Goal: Task Accomplishment & Management: Manage account settings

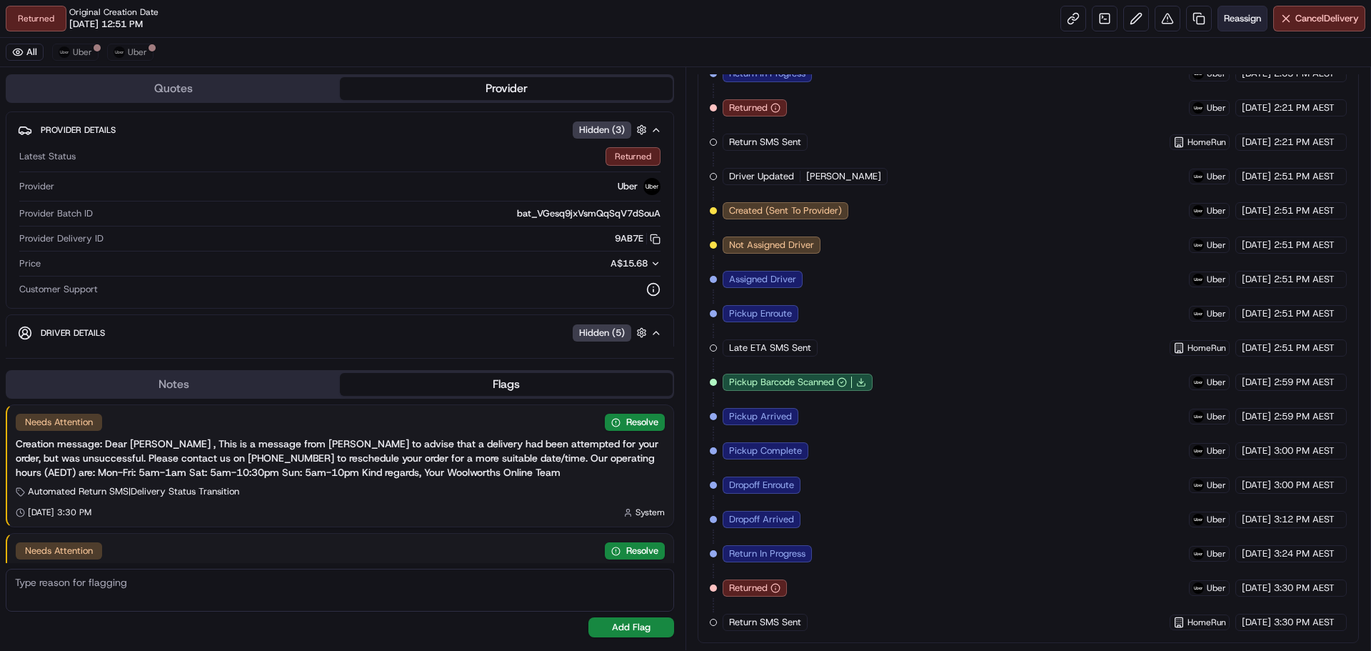
click at [1247, 18] on span "Reassign" at bounding box center [1242, 18] width 37 height 13
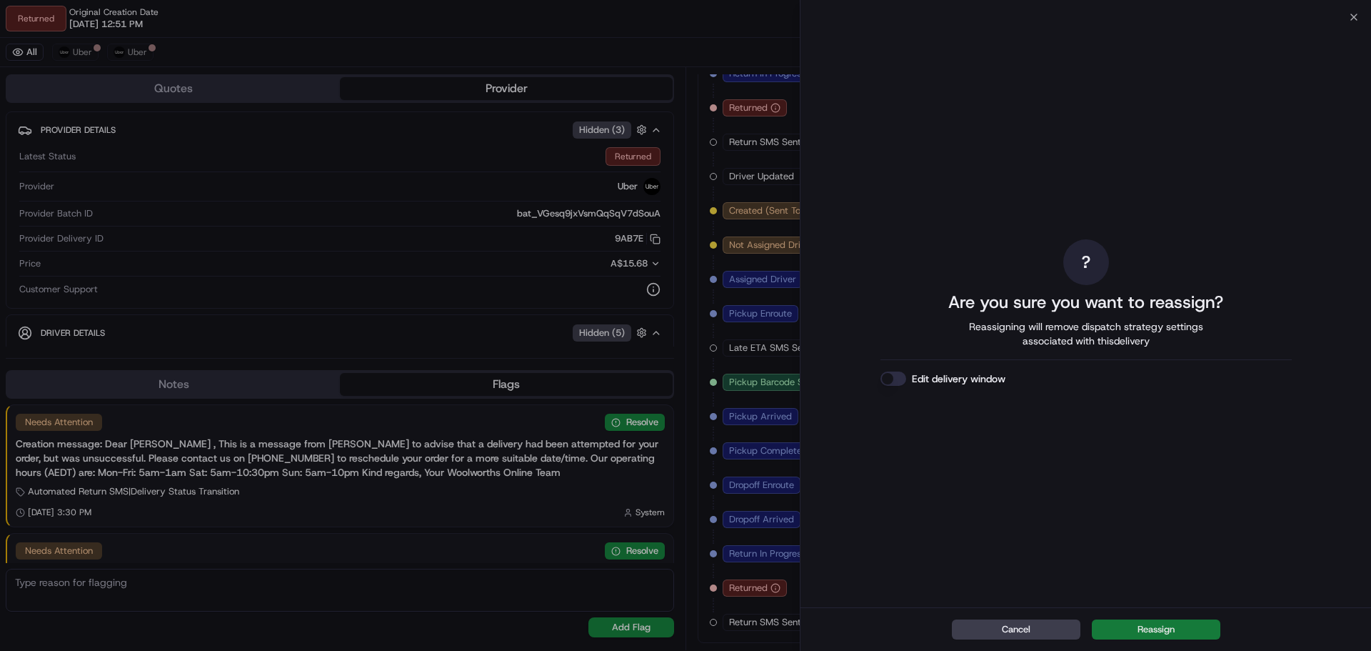
click at [1153, 623] on button "Reassign" at bounding box center [1156, 629] width 129 height 20
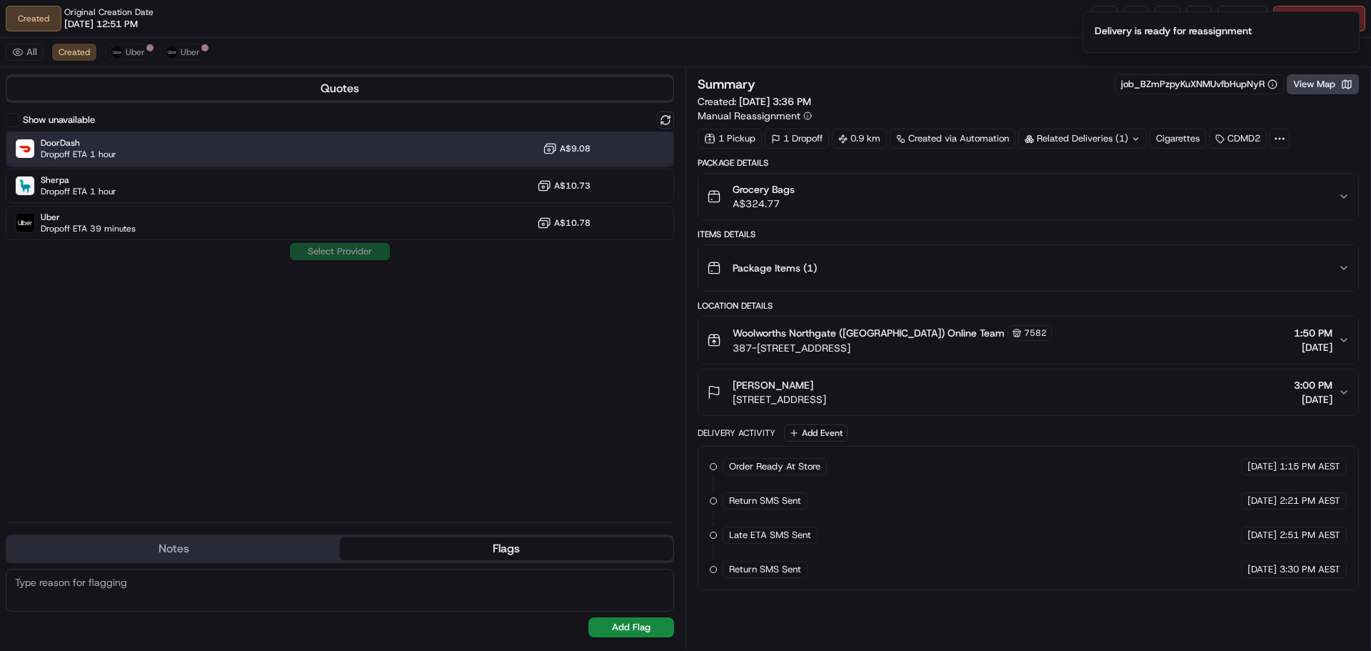
click at [190, 152] on div "DoorDash Dropoff ETA 1 hour A$9.08" at bounding box center [340, 148] width 668 height 34
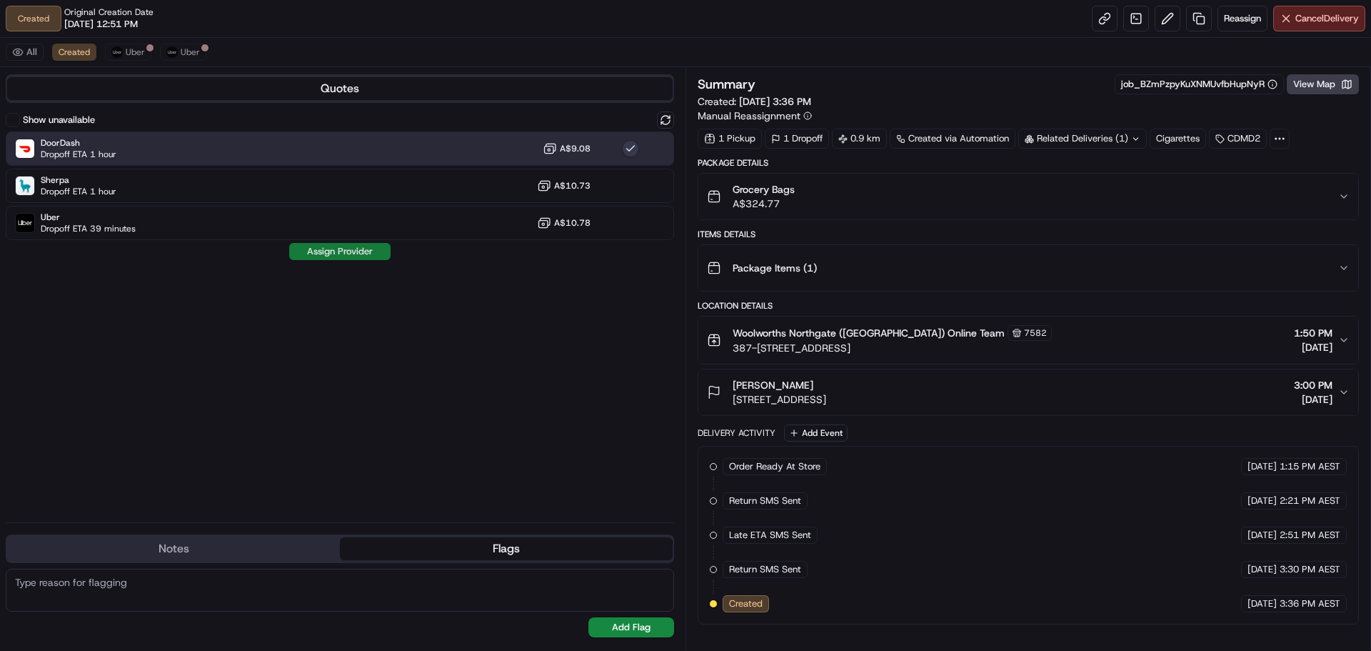
click at [351, 252] on button "Assign Provider" at bounding box center [339, 251] width 101 height 17
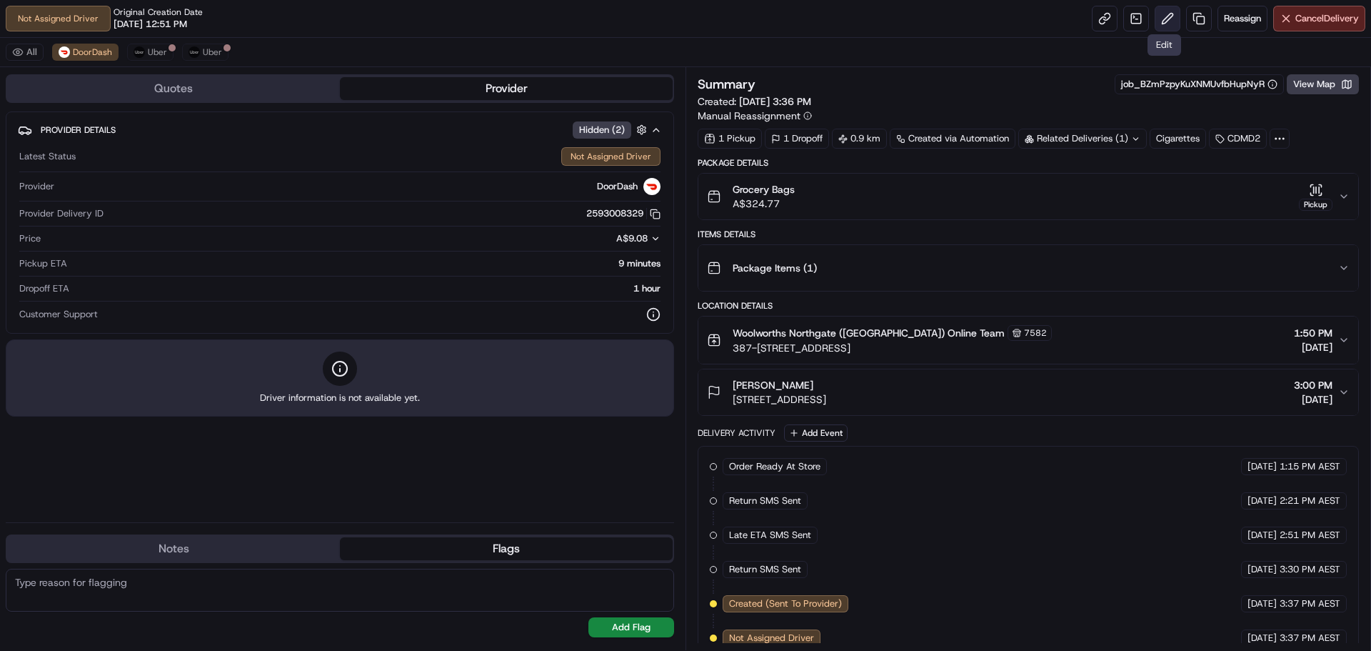
click at [1172, 16] on button at bounding box center [1168, 19] width 26 height 26
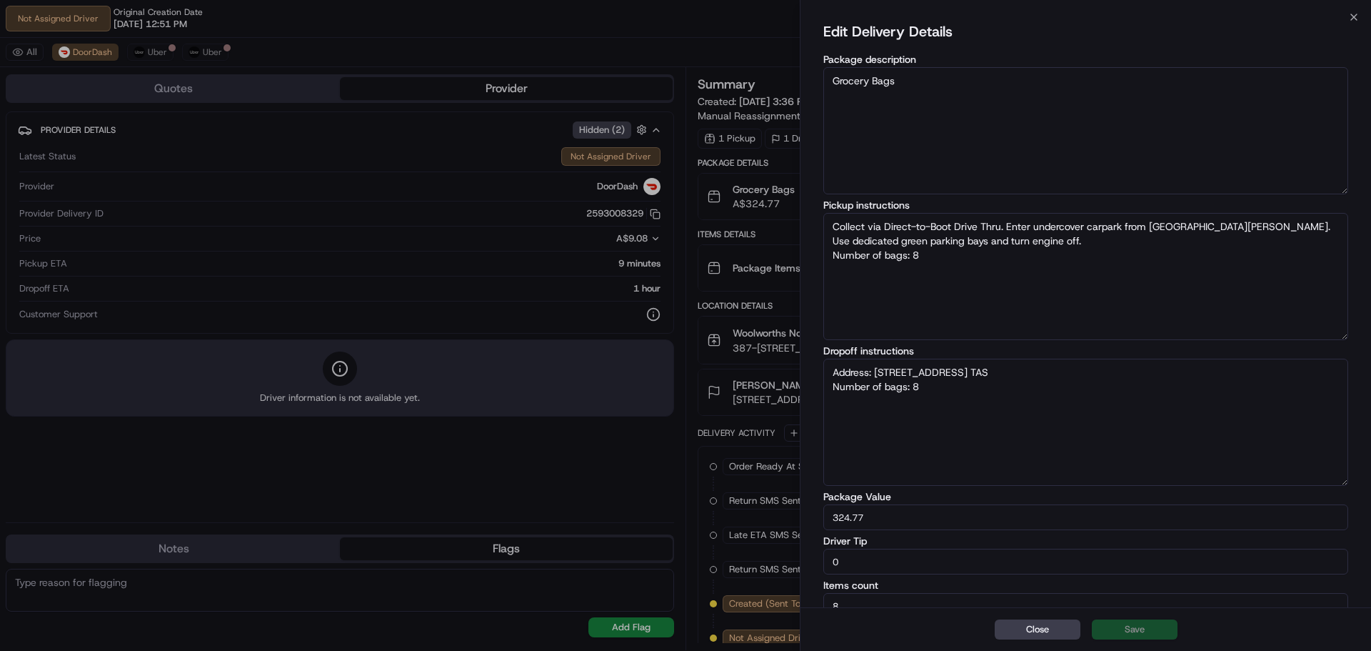
click at [934, 245] on textarea "Collect via Direct-to-Boot Drive Thru. Enter undercover carpark from [GEOGRAPHI…" at bounding box center [1085, 276] width 525 height 127
type textarea "Collect via Direct-to-Boot Drive Thru. Enter undercover carpark from [GEOGRAPHI…"
type textarea "Address: [STREET_ADDRESS] TAS Number of bags: 8"
click at [833, 371] on textarea "Address: [STREET_ADDRESS] TAS Number of bags: 8" at bounding box center [1085, 421] width 525 height 127
type textarea "Collect via Direct-to-Boot Drive Thru. Enter undercover carpark from [GEOGRAPHI…"
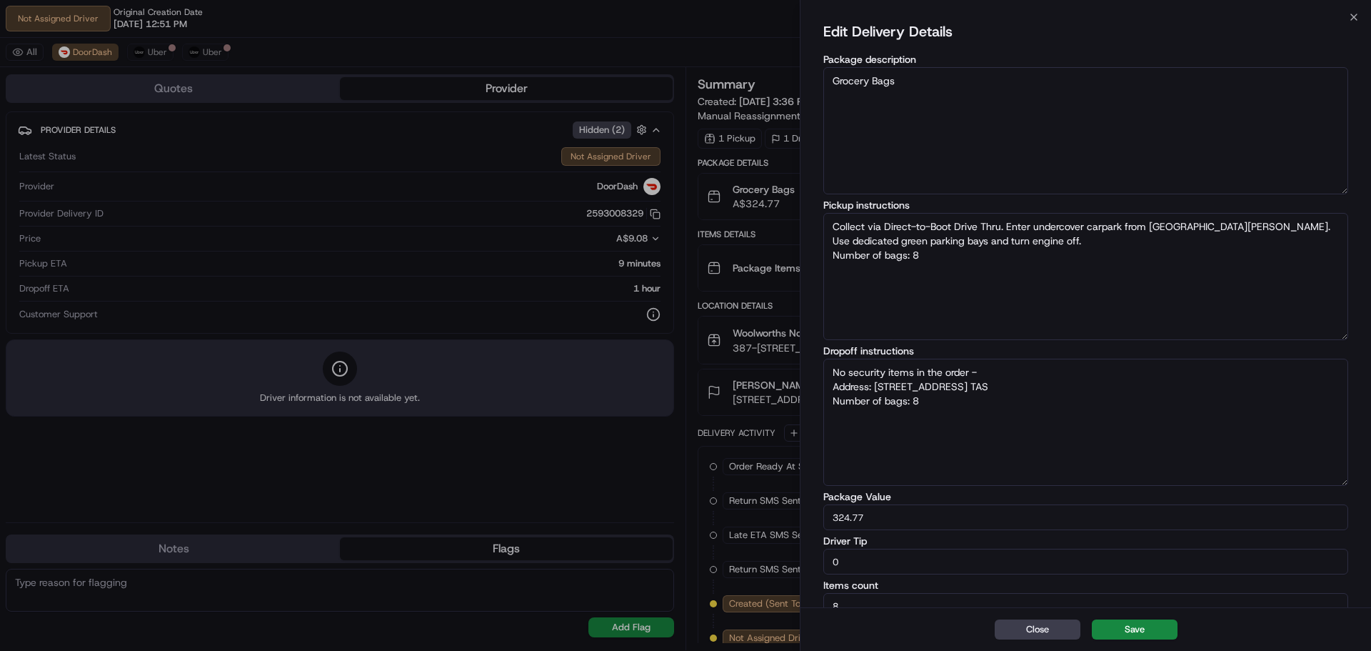
type textarea "No security items in the order - Address: [STREET_ADDRESS] TAS Number of bags: 8"
type textarea "Collect via Direct-to-Boot Drive Thru. Enter undercover carpark from [GEOGRAPHI…"
click at [1040, 372] on textarea "No security items in the order - please leavge order with customer Address: [ST…" at bounding box center [1085, 421] width 525 height 127
type textarea "No security items in the order - please leave order with customer Address: [STR…"
drag, startPoint x: 1143, startPoint y: 625, endPoint x: 1143, endPoint y: 616, distance: 8.6
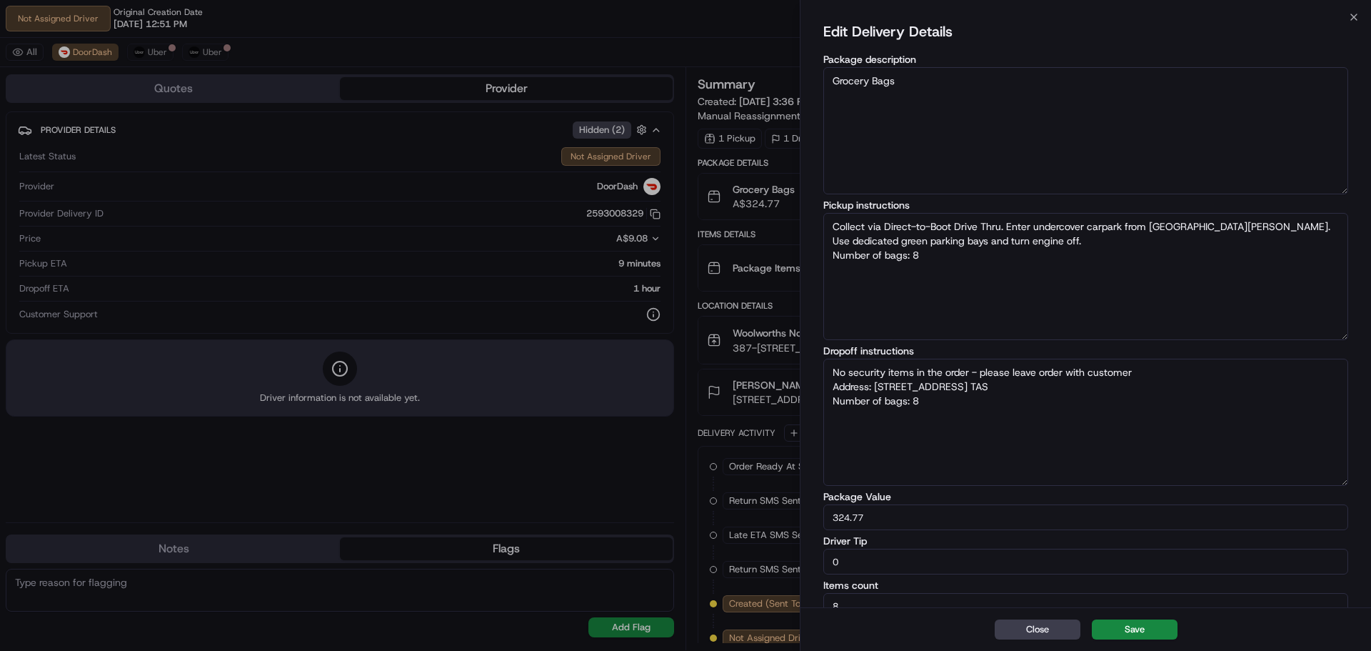
click at [1143, 624] on button "Save" at bounding box center [1135, 629] width 86 height 20
type textarea "Collect via Direct-to-Boot Drive Thru. Enter undercover carpark from [GEOGRAPHI…"
